Goal: Task Accomplishment & Management: Complete application form

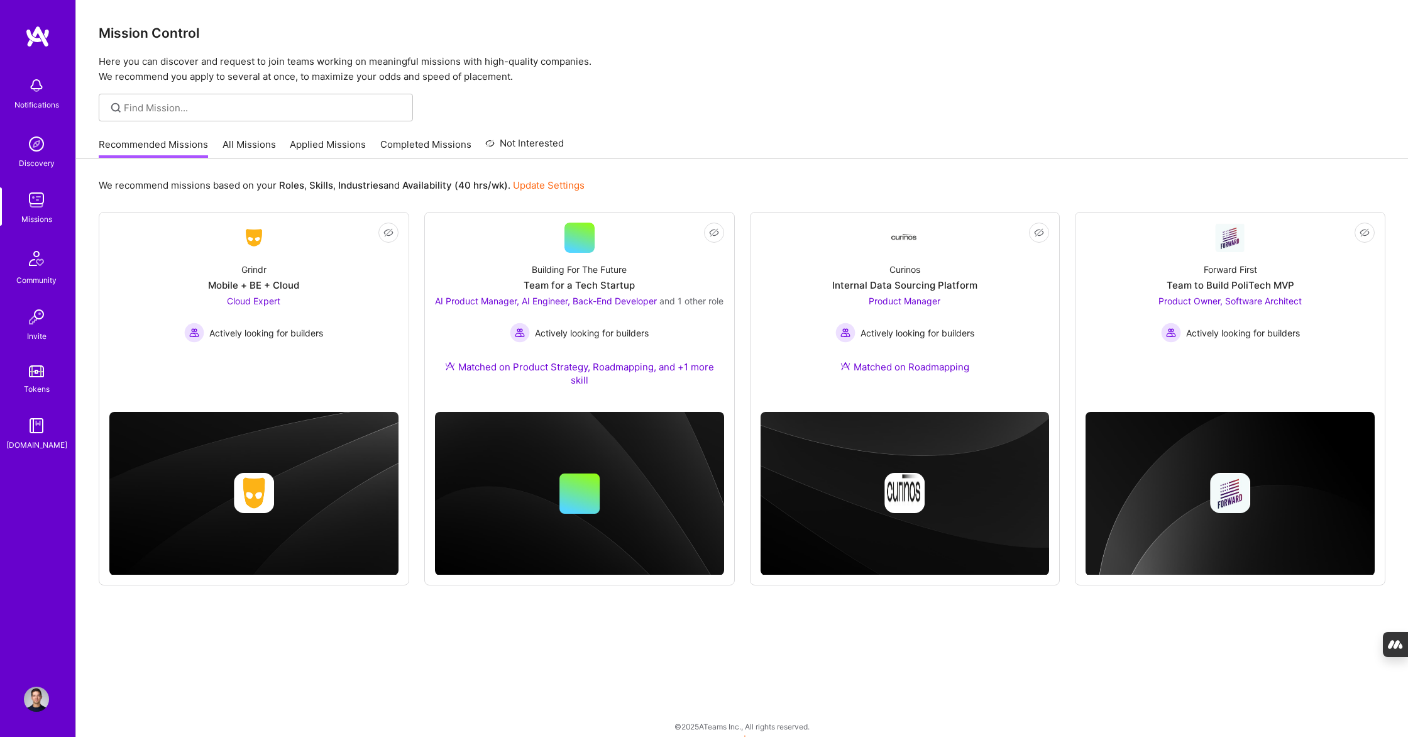
click at [314, 145] on link "Applied Missions" at bounding box center [328, 148] width 76 height 21
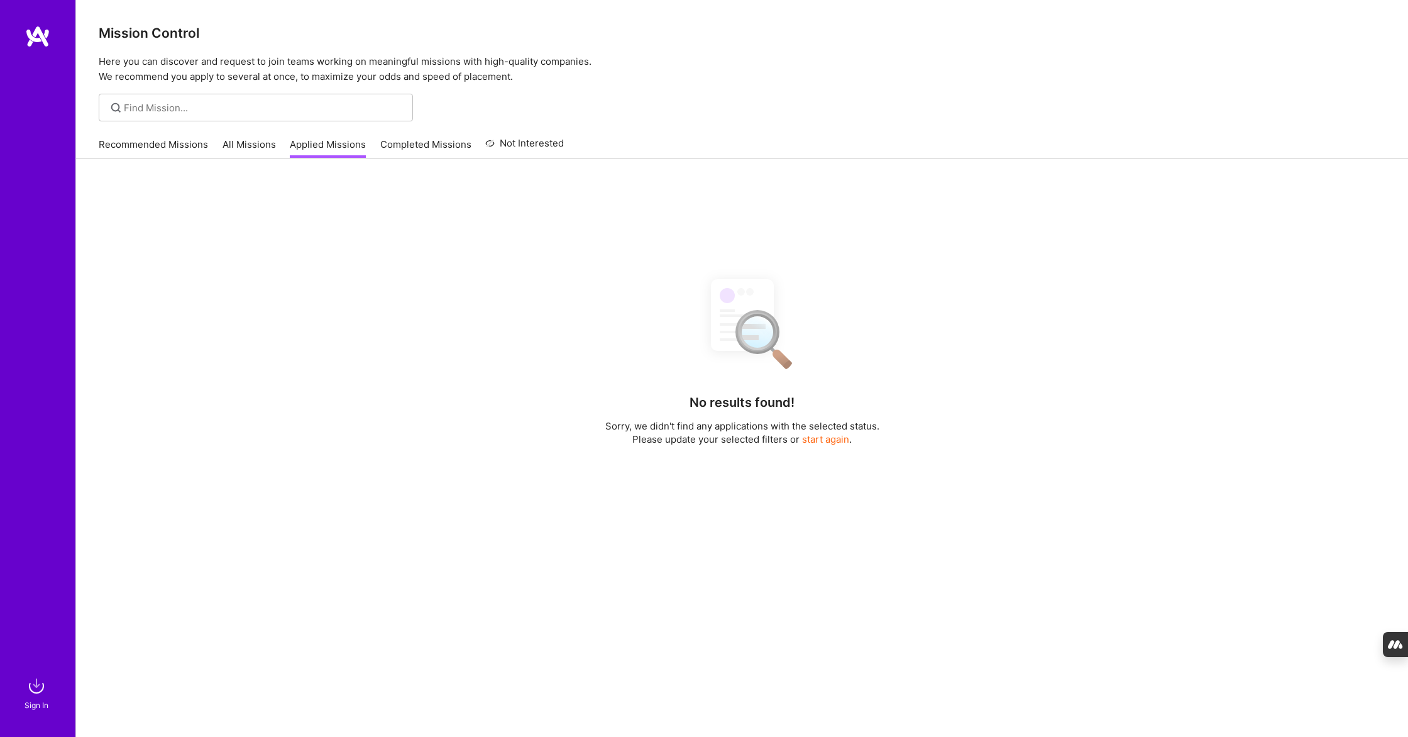
click at [308, 157] on link "Applied Missions" at bounding box center [328, 148] width 76 height 21
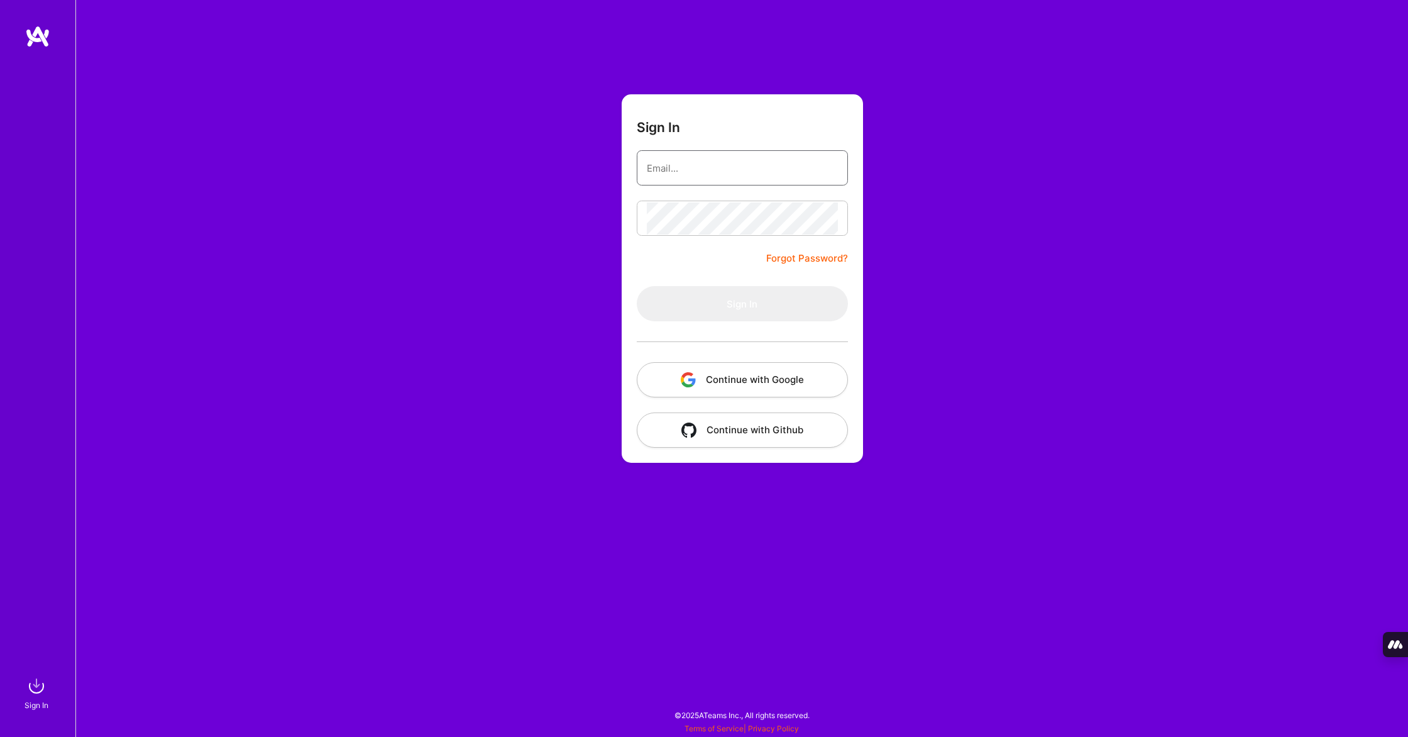
click at [688, 172] on input "email" at bounding box center [742, 168] width 191 height 32
click at [0, 731] on com-1password-button at bounding box center [0, 731] width 0 height 0
type input "[PERSON_NAME][EMAIL_ADDRESS][PERSON_NAME][DOMAIN_NAME]"
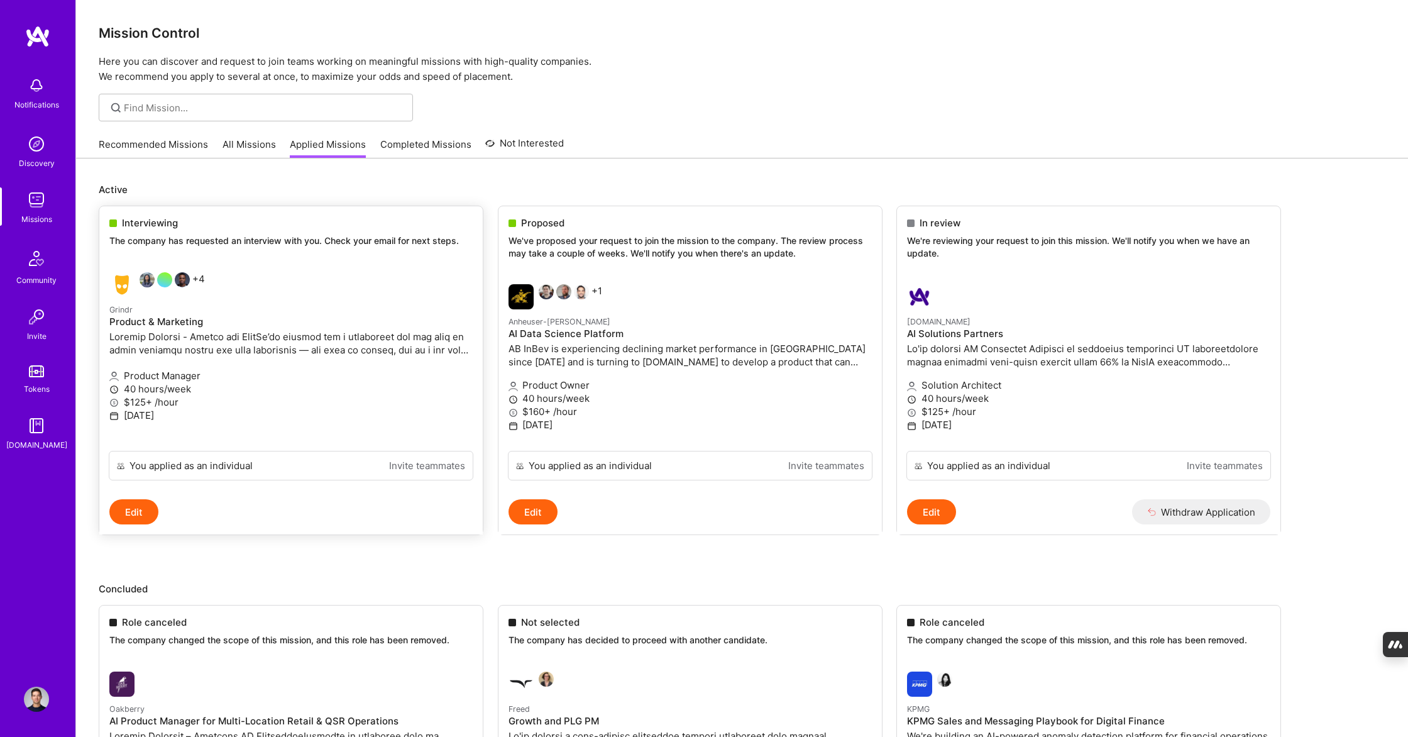
click at [317, 382] on p "40 hours/week" at bounding box center [290, 388] width 363 height 13
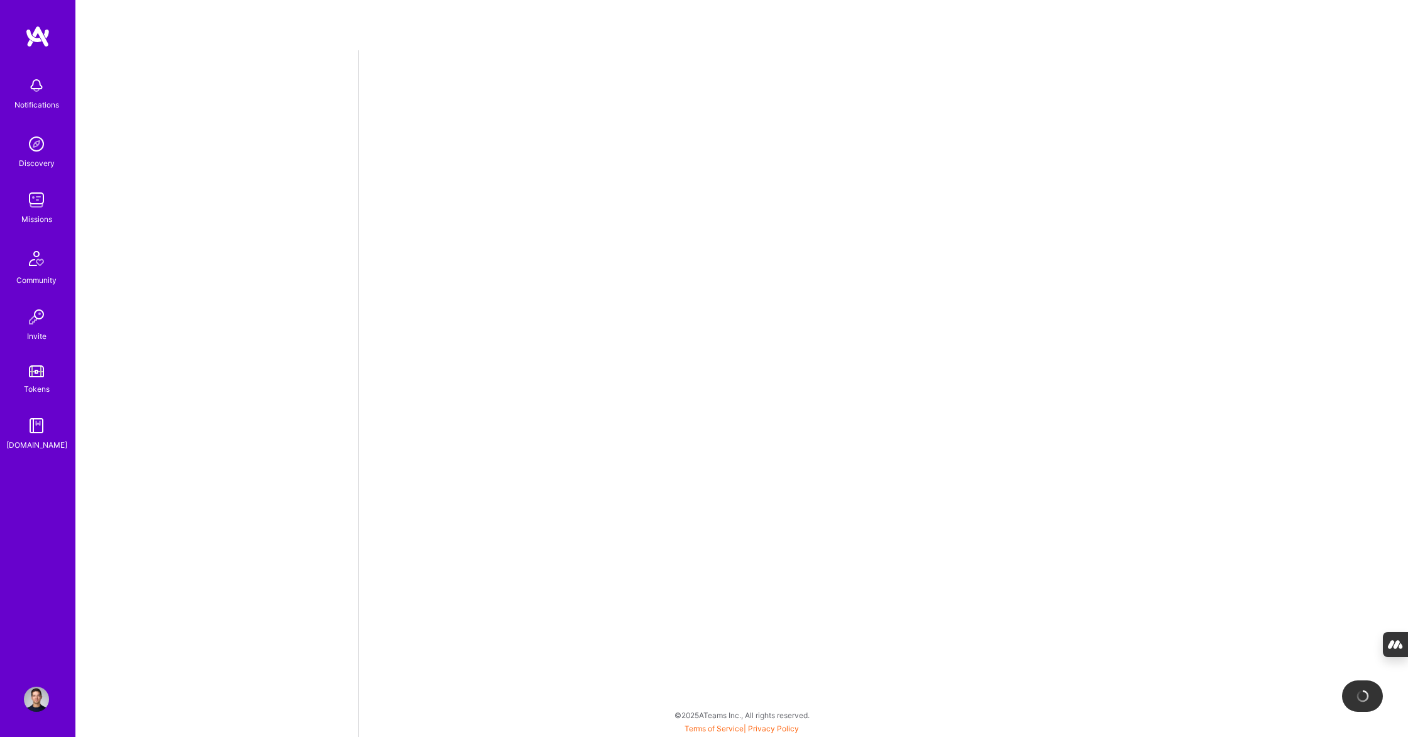
select select "CA"
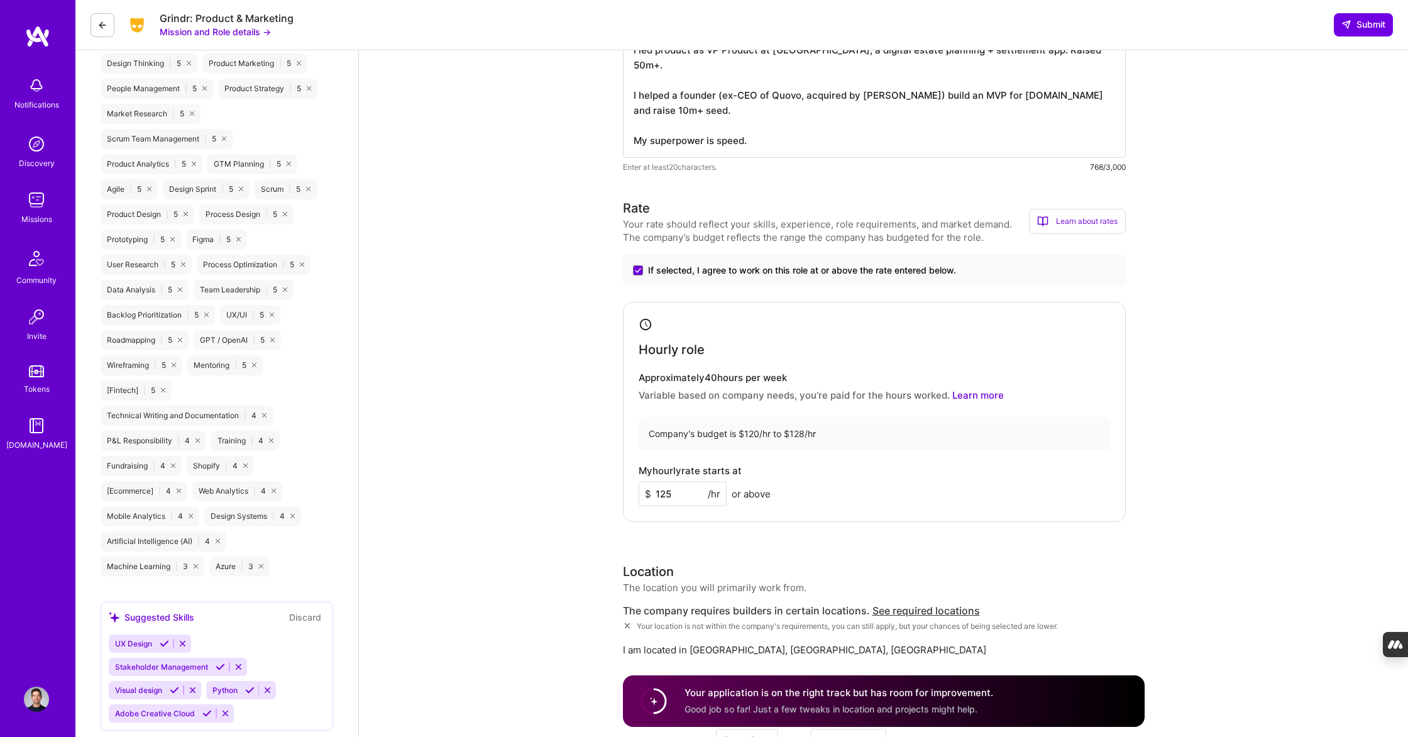
scroll to position [909, 0]
